Goal: Transaction & Acquisition: Purchase product/service

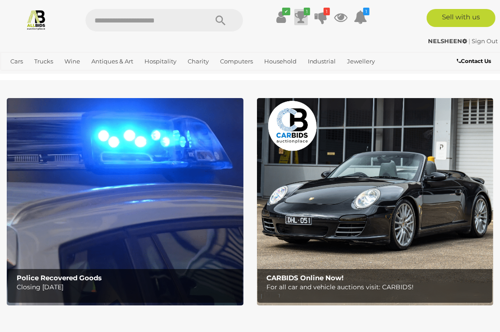
click at [300, 20] on icon at bounding box center [301, 17] width 13 height 16
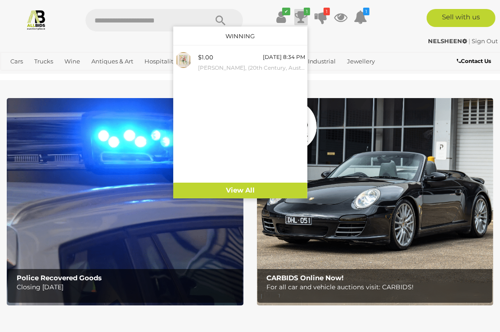
click at [333, 35] on div "NELSHEEN | Sign Out NELSHEEN | Sign Out" at bounding box center [250, 43] width 500 height 18
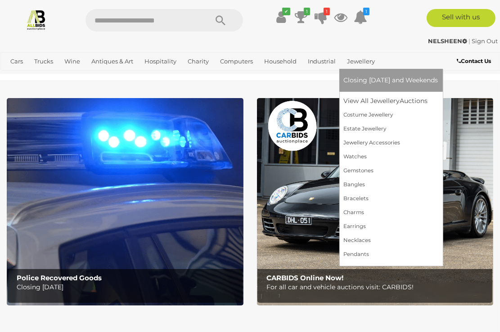
click at [359, 63] on link "Jewellery" at bounding box center [361, 61] width 35 height 15
click at [362, 80] on span "Closing [DATE] and Weekends" at bounding box center [391, 80] width 95 height 8
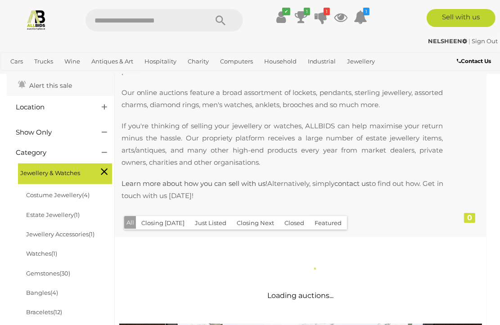
scroll to position [225, 0]
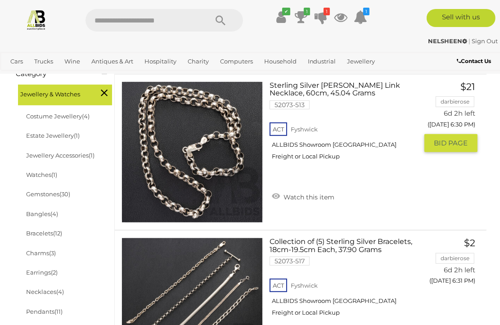
scroll to position [234, 0]
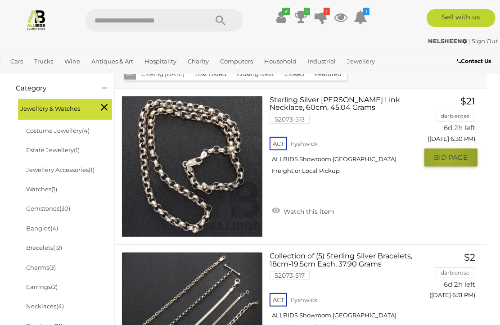
click at [446, 159] on span "BID PAGE" at bounding box center [451, 157] width 34 height 9
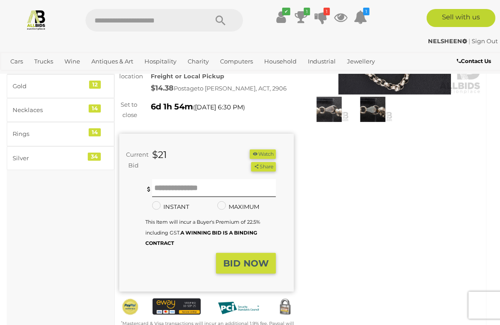
scroll to position [135, 0]
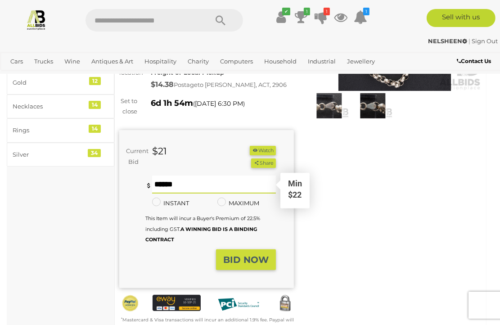
click at [167, 189] on input "text" at bounding box center [214, 185] width 124 height 18
type input "**"
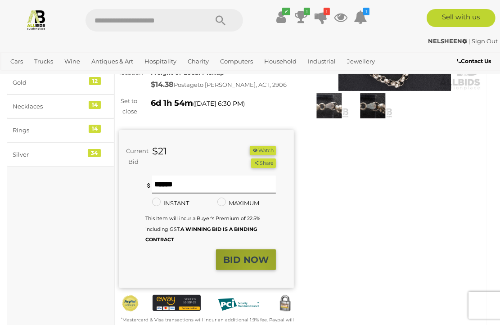
click at [257, 270] on button "BID NOW" at bounding box center [246, 259] width 60 height 21
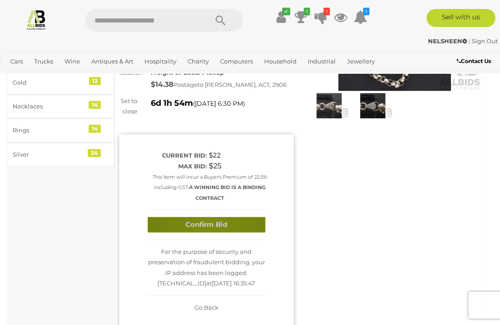
click at [211, 224] on button "Confirm Bid" at bounding box center [207, 225] width 118 height 16
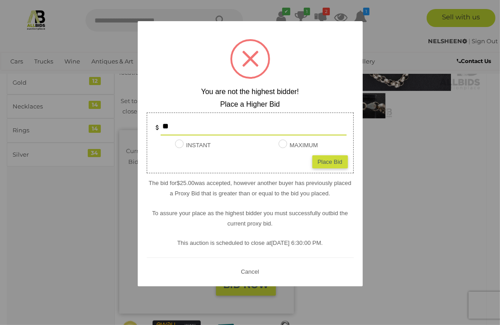
type input "*"
type input "**"
click at [252, 271] on button "Cancel" at bounding box center [249, 271] width 23 height 11
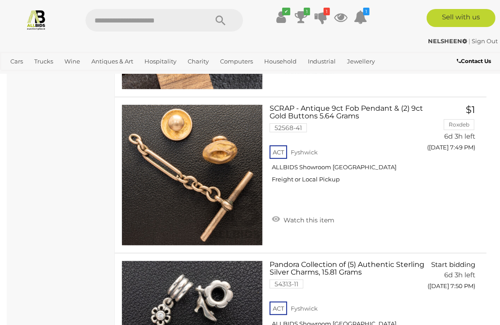
scroll to position [7926, 0]
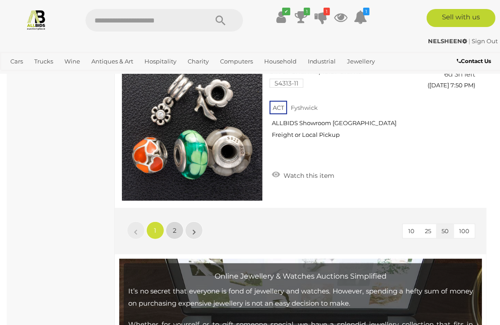
click at [174, 223] on link "2" at bounding box center [175, 230] width 18 height 18
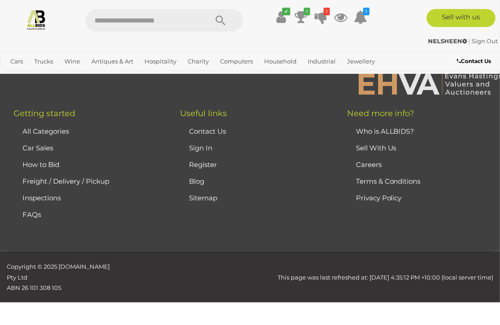
scroll to position [232, 0]
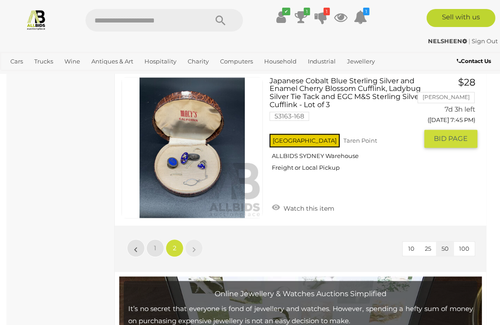
scroll to position [1357, 0]
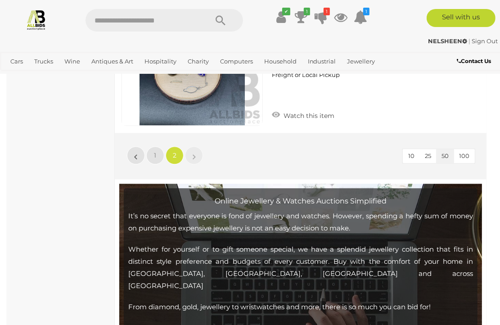
scroll to position [1447, 0]
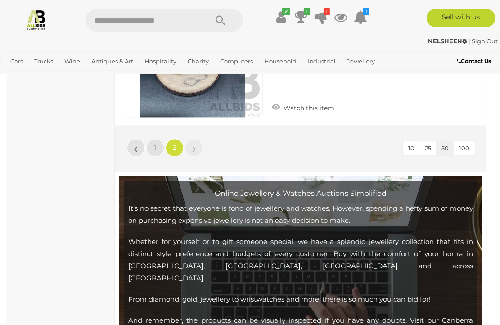
scroll to position [225, 0]
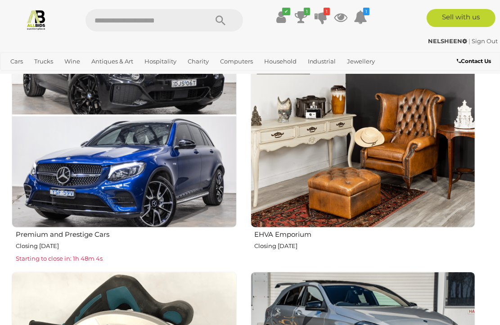
scroll to position [495, 0]
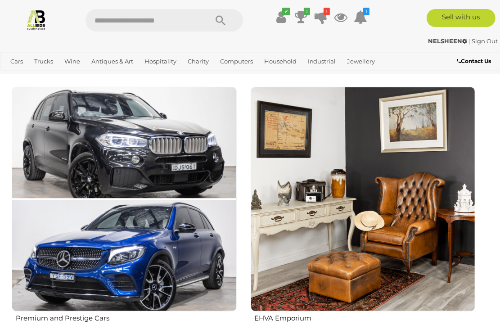
click at [360, 203] on img at bounding box center [363, 199] width 225 height 225
